Goal: Check status: Check status

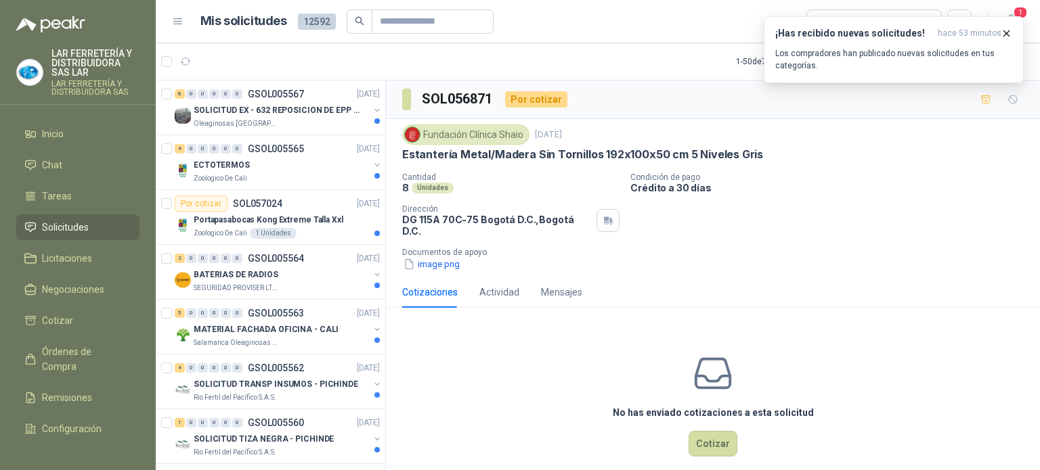
scroll to position [812, 0]
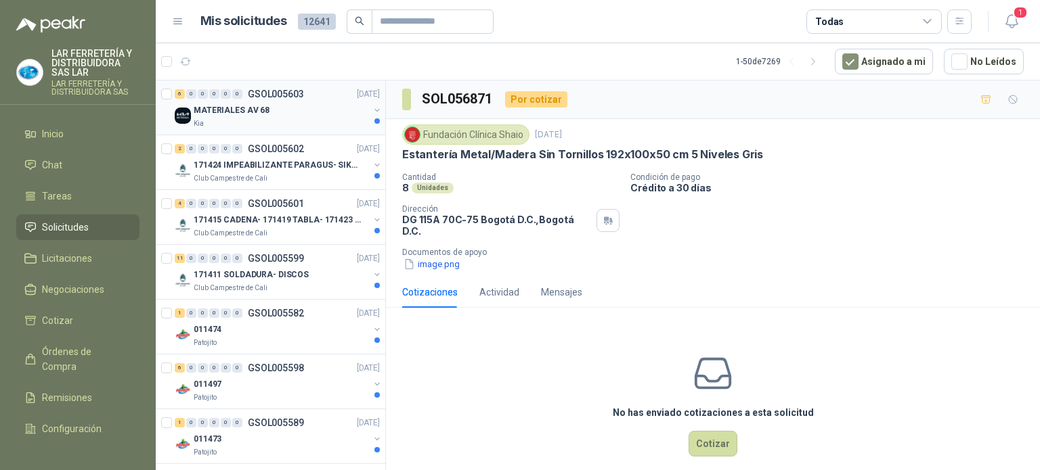
click at [250, 117] on div "MATERIALES AV 68" at bounding box center [281, 110] width 175 height 16
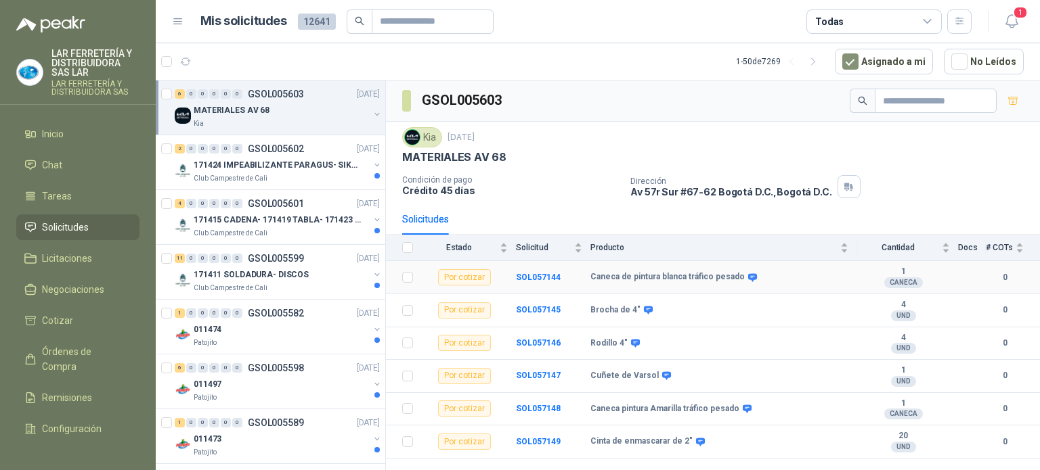
click at [707, 278] on b "Caneca de pintura blanca tráfico pesado" at bounding box center [667, 277] width 154 height 11
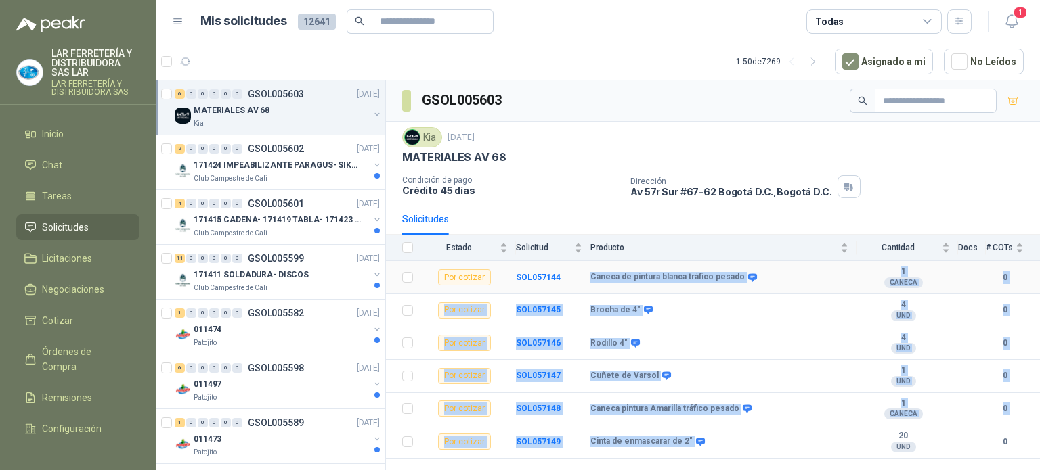
drag, startPoint x: 718, startPoint y: 449, endPoint x: 588, endPoint y: 276, distance: 216.6
click at [588, 276] on tbody "Por cotizar SOL057144 Caneca de pintura [PERSON_NAME] tráfico pesado 1 CANECA …" at bounding box center [713, 360] width 654 height 198
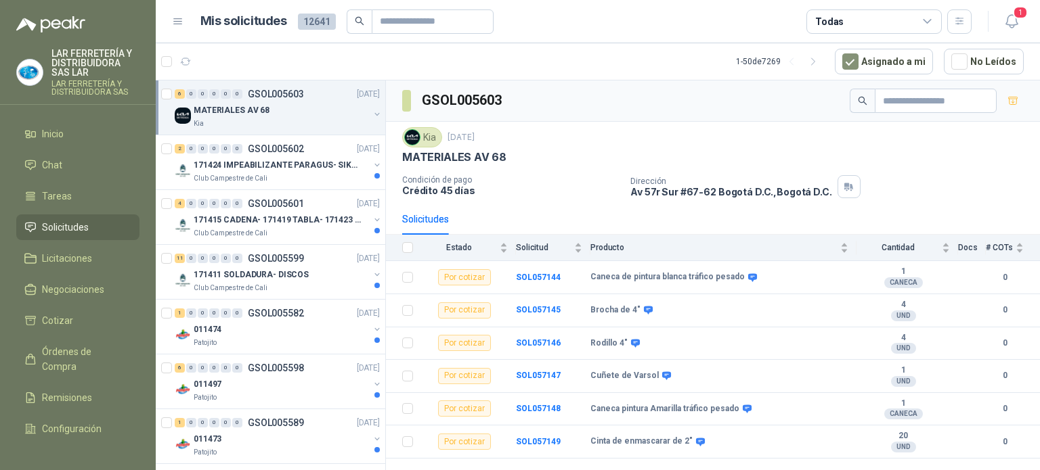
click at [575, 175] on p "Condición de pago" at bounding box center [510, 179] width 217 height 9
click at [372, 116] on button "button" at bounding box center [377, 114] width 11 height 11
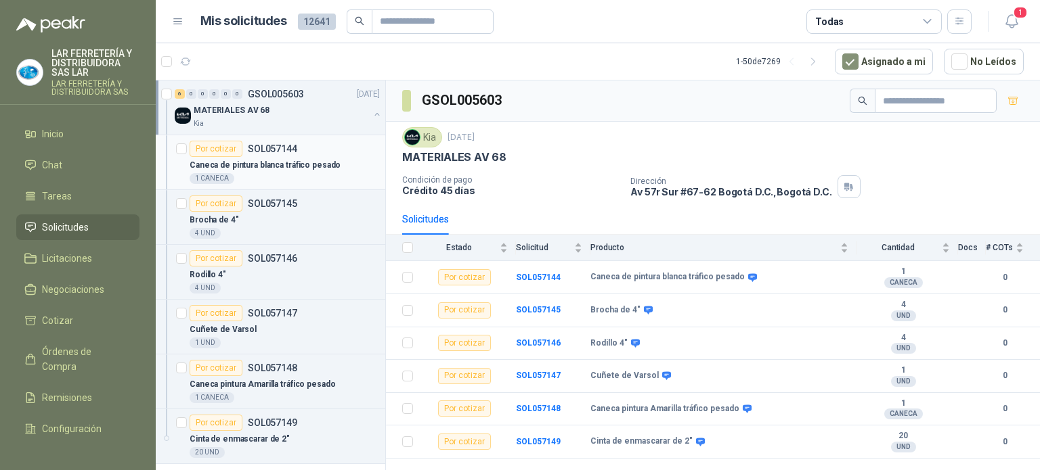
click at [233, 153] on div "Por cotizar" at bounding box center [216, 149] width 53 height 16
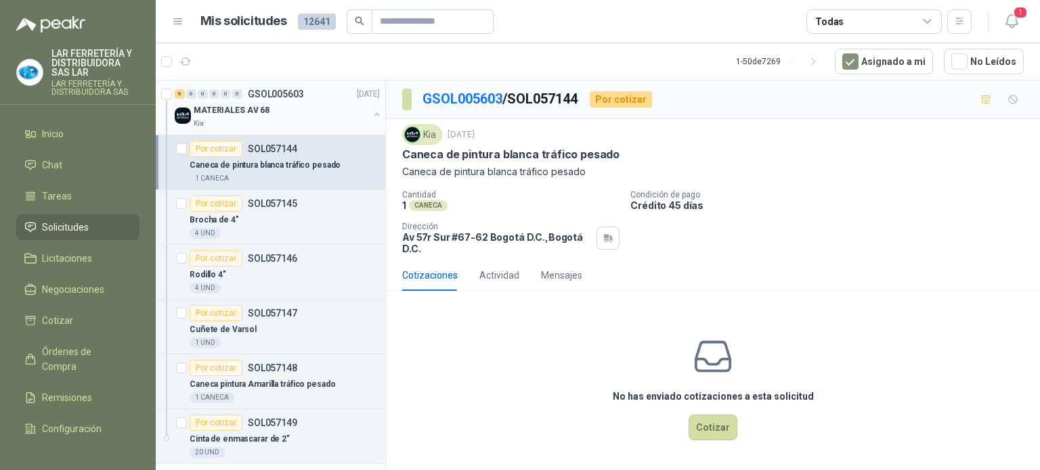
click at [215, 106] on p "MATERIALES AV 68" at bounding box center [232, 110] width 76 height 13
